Goal: Transaction & Acquisition: Purchase product/service

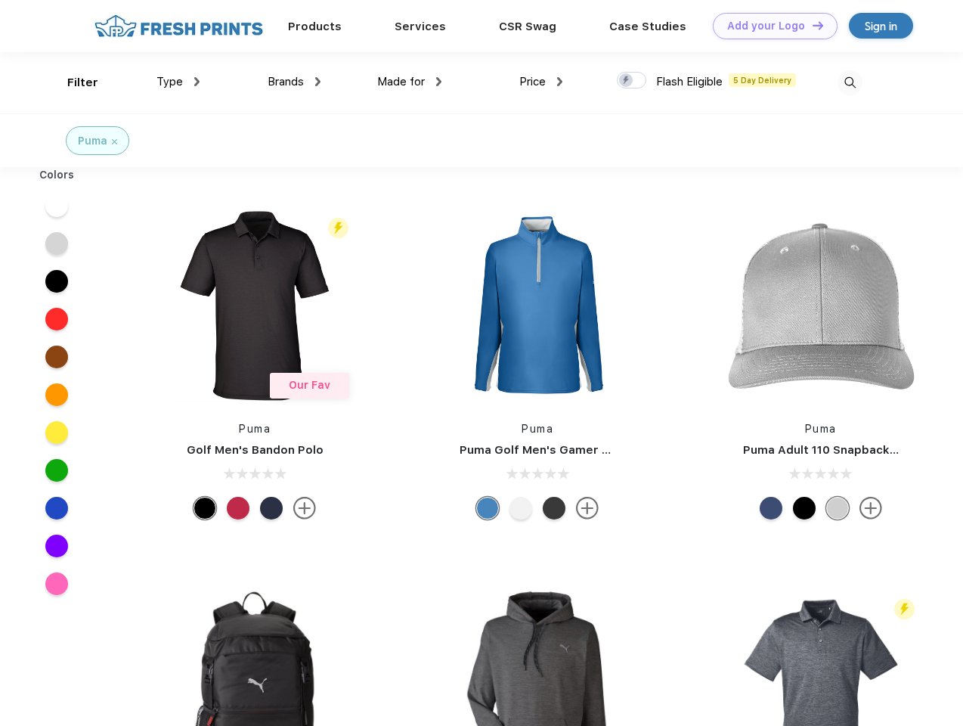
click at [770, 26] on link "Add your Logo Design Tool" at bounding box center [775, 26] width 125 height 26
click at [0, 0] on div "Design Tool" at bounding box center [0, 0] width 0 height 0
click at [811, 25] on link "Add your Logo Design Tool" at bounding box center [775, 26] width 125 height 26
click at [73, 82] on div "Filter" at bounding box center [82, 82] width 31 height 17
click at [178, 82] on span "Type" at bounding box center [170, 82] width 26 height 14
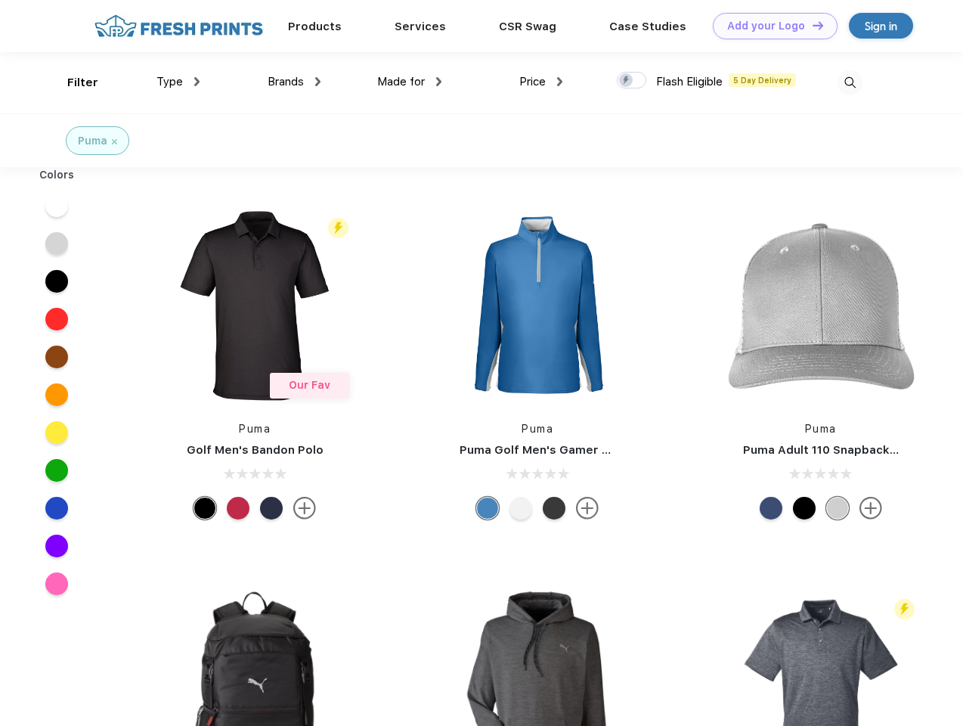
click at [294, 82] on span "Brands" at bounding box center [286, 82] width 36 height 14
click at [410, 82] on span "Made for" at bounding box center [401, 82] width 48 height 14
click at [541, 82] on span "Price" at bounding box center [532, 82] width 26 height 14
click at [632, 81] on div at bounding box center [631, 80] width 29 height 17
click at [627, 81] on input "checkbox" at bounding box center [622, 76] width 10 height 10
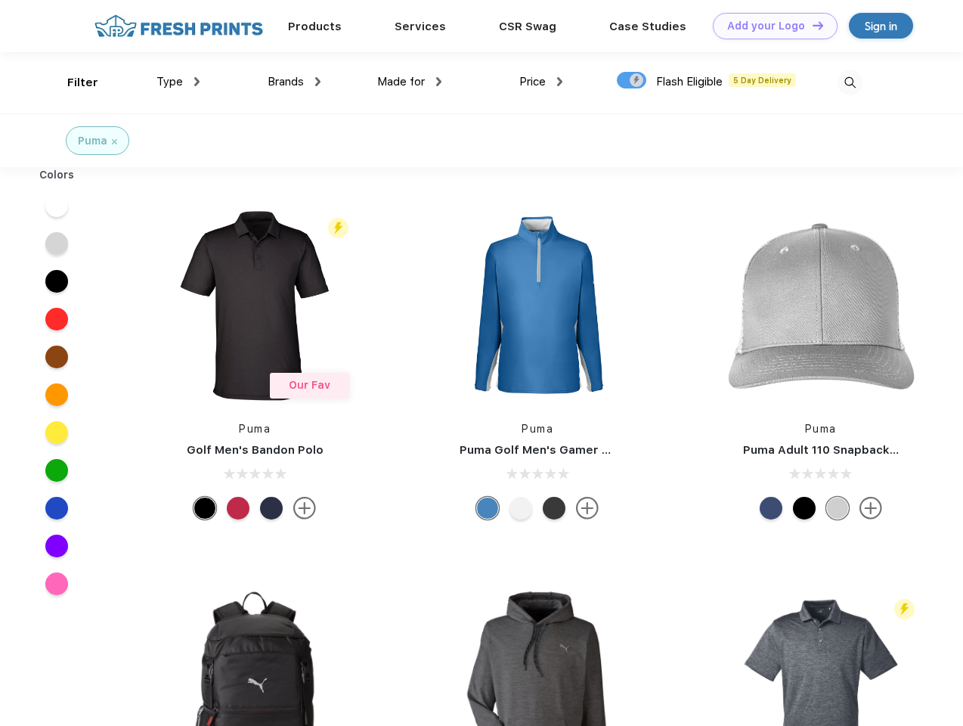
click at [850, 82] on img at bounding box center [850, 82] width 25 height 25
